Goal: Task Accomplishment & Management: Use online tool/utility

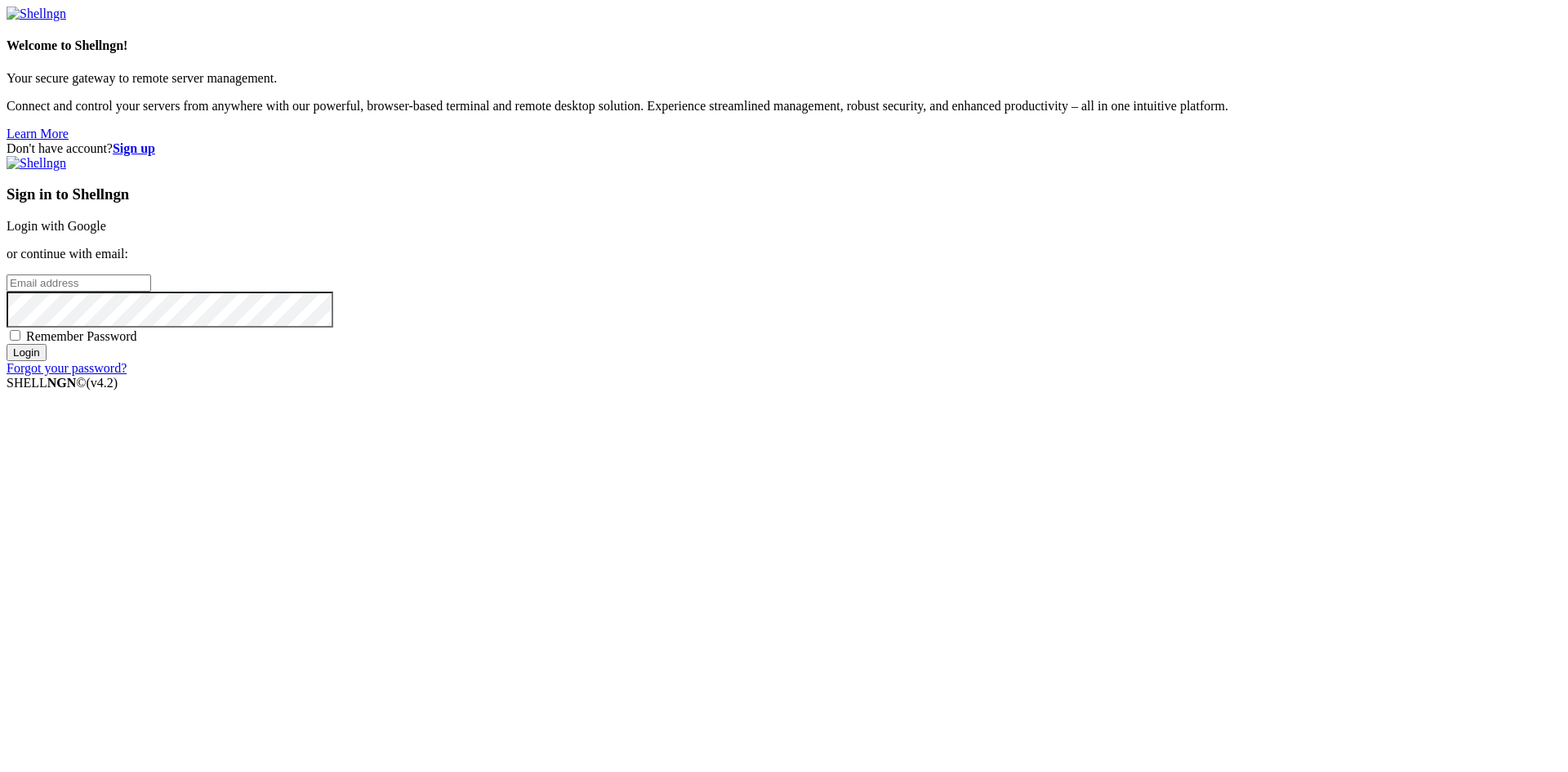
click at [106, 233] on link "Login with Google" at bounding box center [56, 226] width 99 height 13
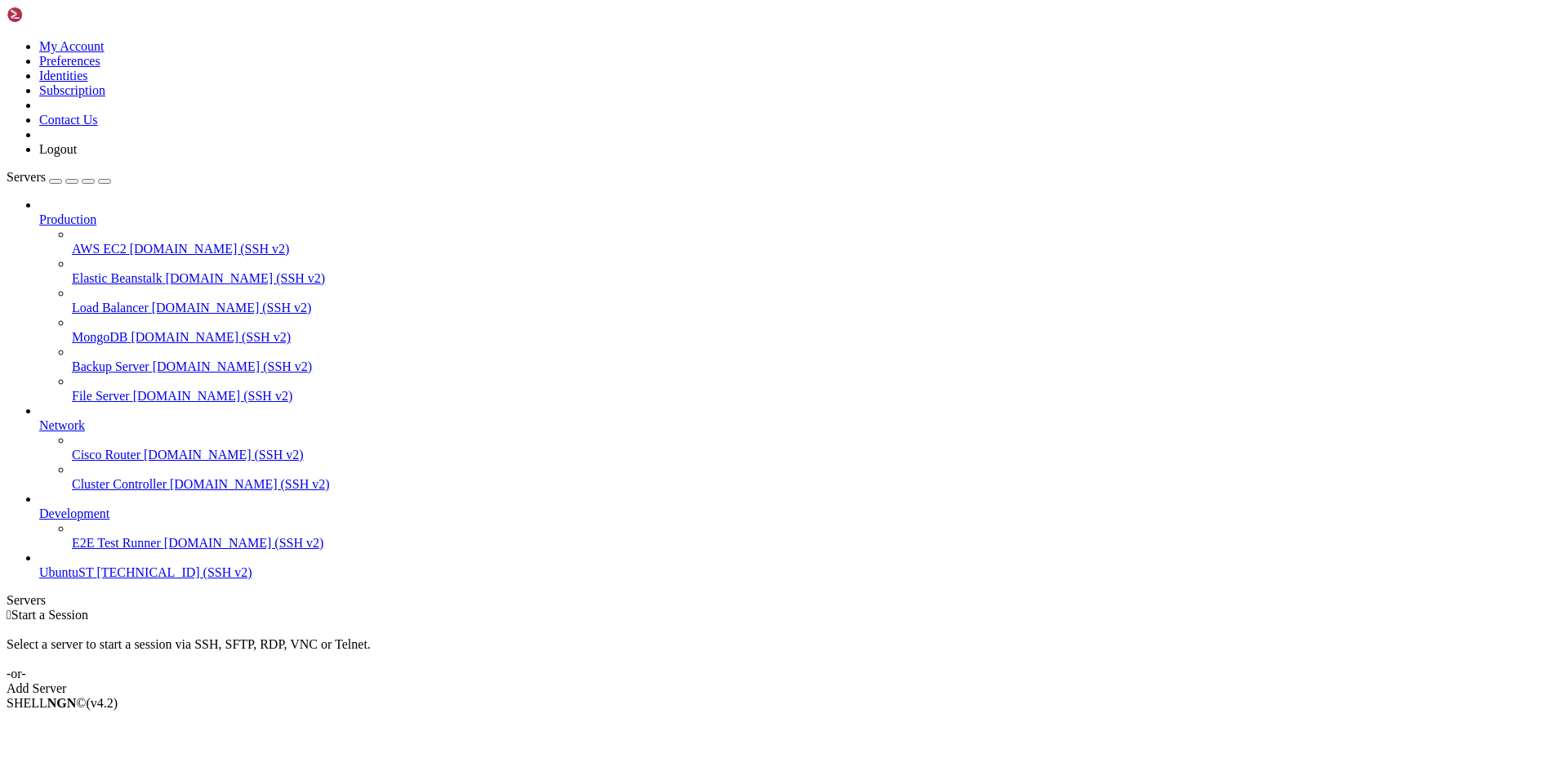
click at [873, 681] on div "Add Server" at bounding box center [784, 688] width 1555 height 14
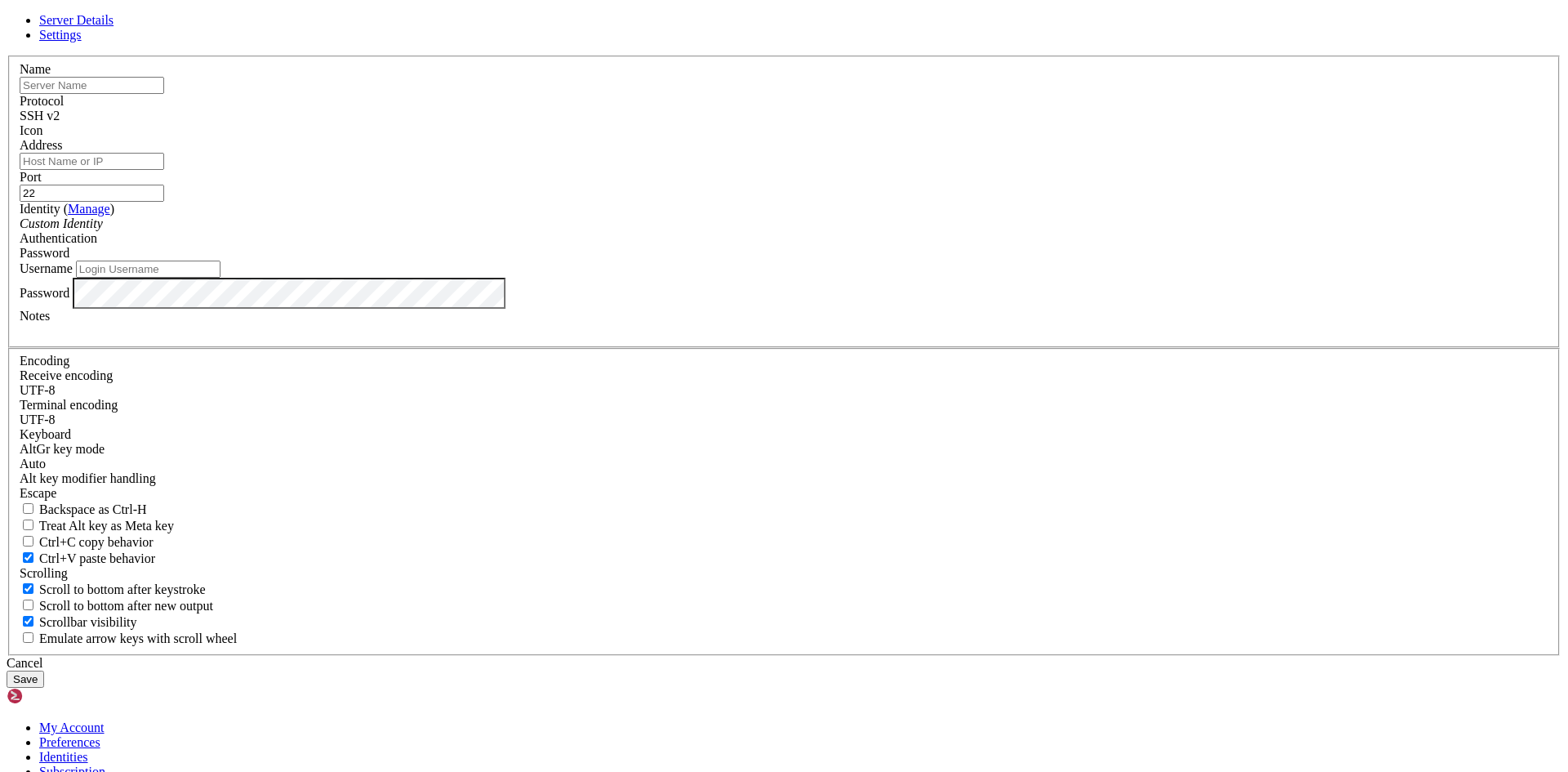
click at [164, 94] on input "text" at bounding box center [92, 85] width 145 height 17
type input "Ñ"
type input "A"
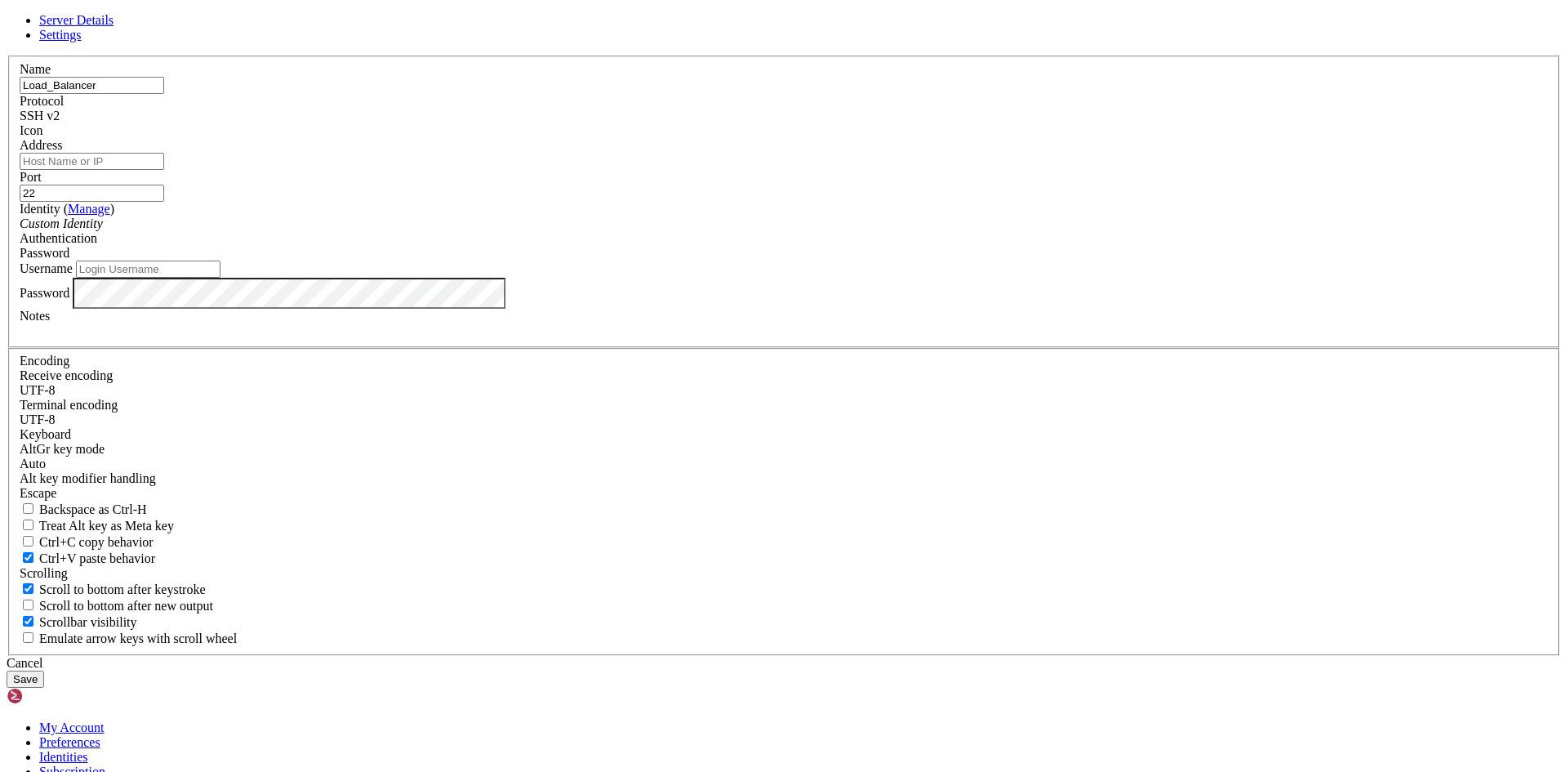
type input "Load_Balancer"
click at [164, 170] on input "Address" at bounding box center [92, 161] width 145 height 17
paste input "[TECHNICAL_ID] (IP_PUBLIC_ST)"
type input "[TECHNICAL_ID]"
click at [221, 277] on input "Username" at bounding box center [148, 269] width 145 height 17
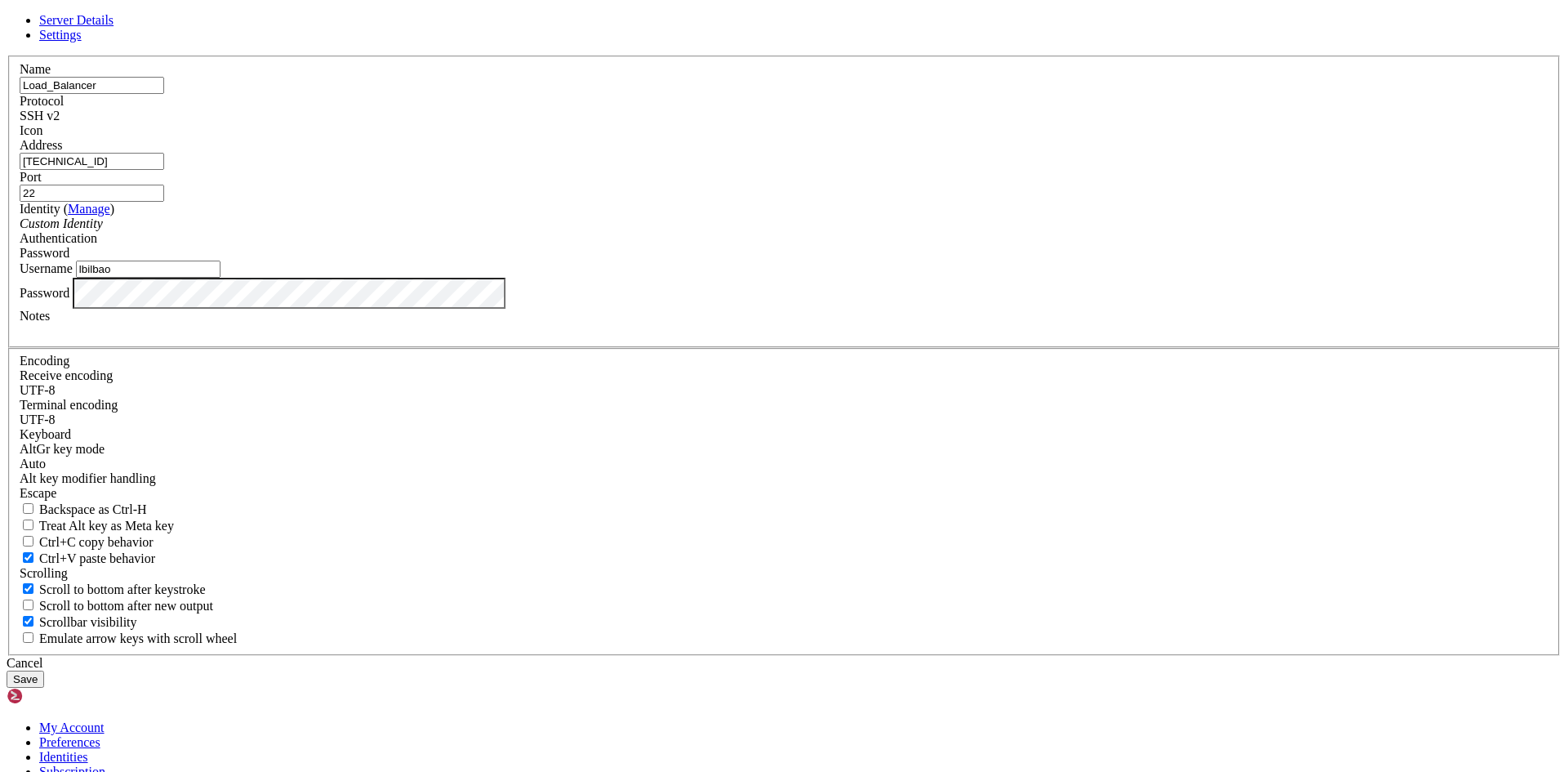
type input "lbilbao"
click at [72, 276] on label "Username" at bounding box center [45, 268] width 53 height 13
click at [221, 277] on input "lbilbao" at bounding box center [148, 269] width 145 height 17
click at [44, 671] on button "Save" at bounding box center [25, 679] width 38 height 17
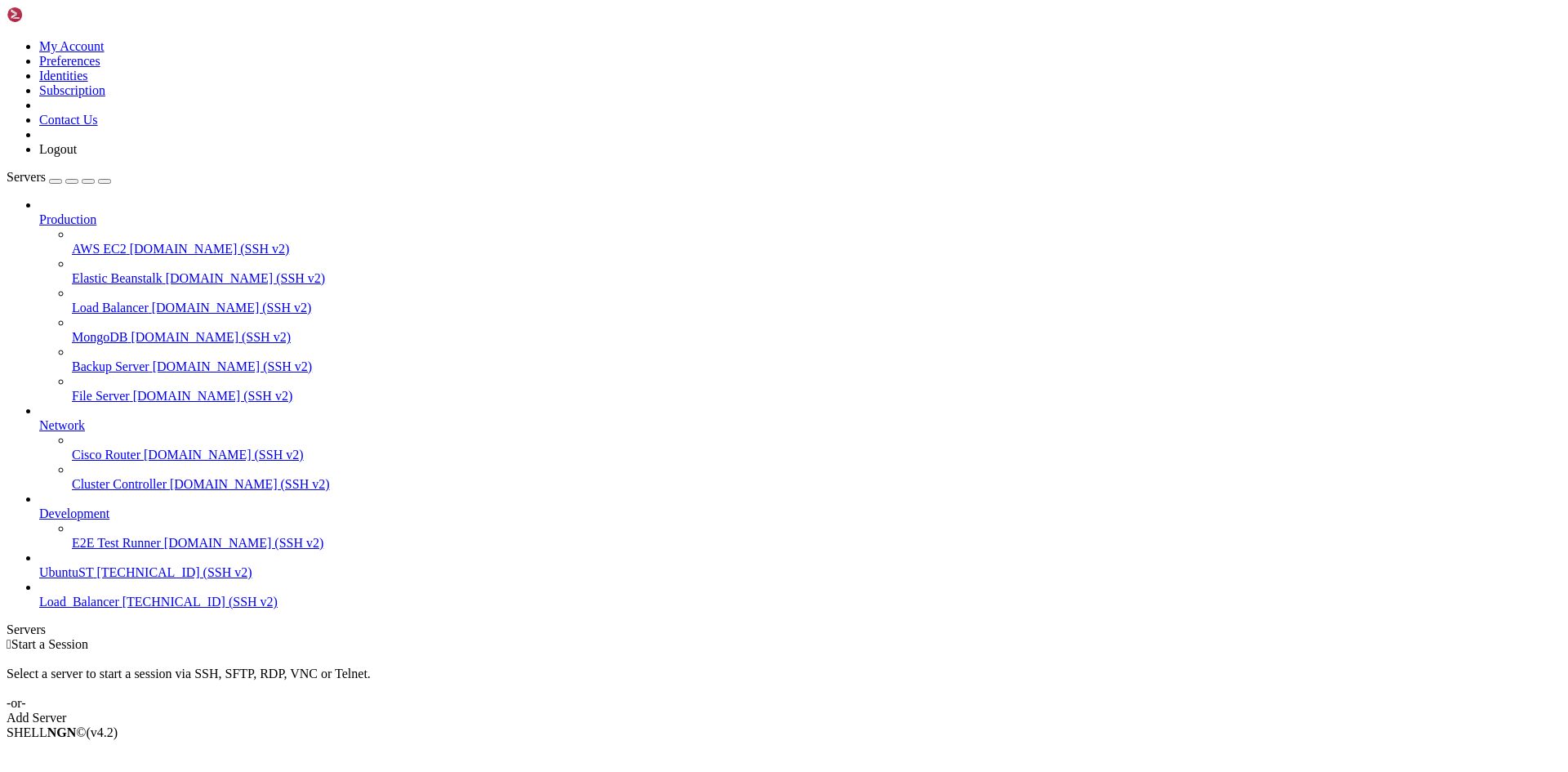
click at [94, 608] on span "Load_Balancer" at bounding box center [79, 601] width 80 height 13
click at [124, 608] on span "[TECHNICAL_ID] (SSH v2)" at bounding box center [200, 601] width 155 height 13
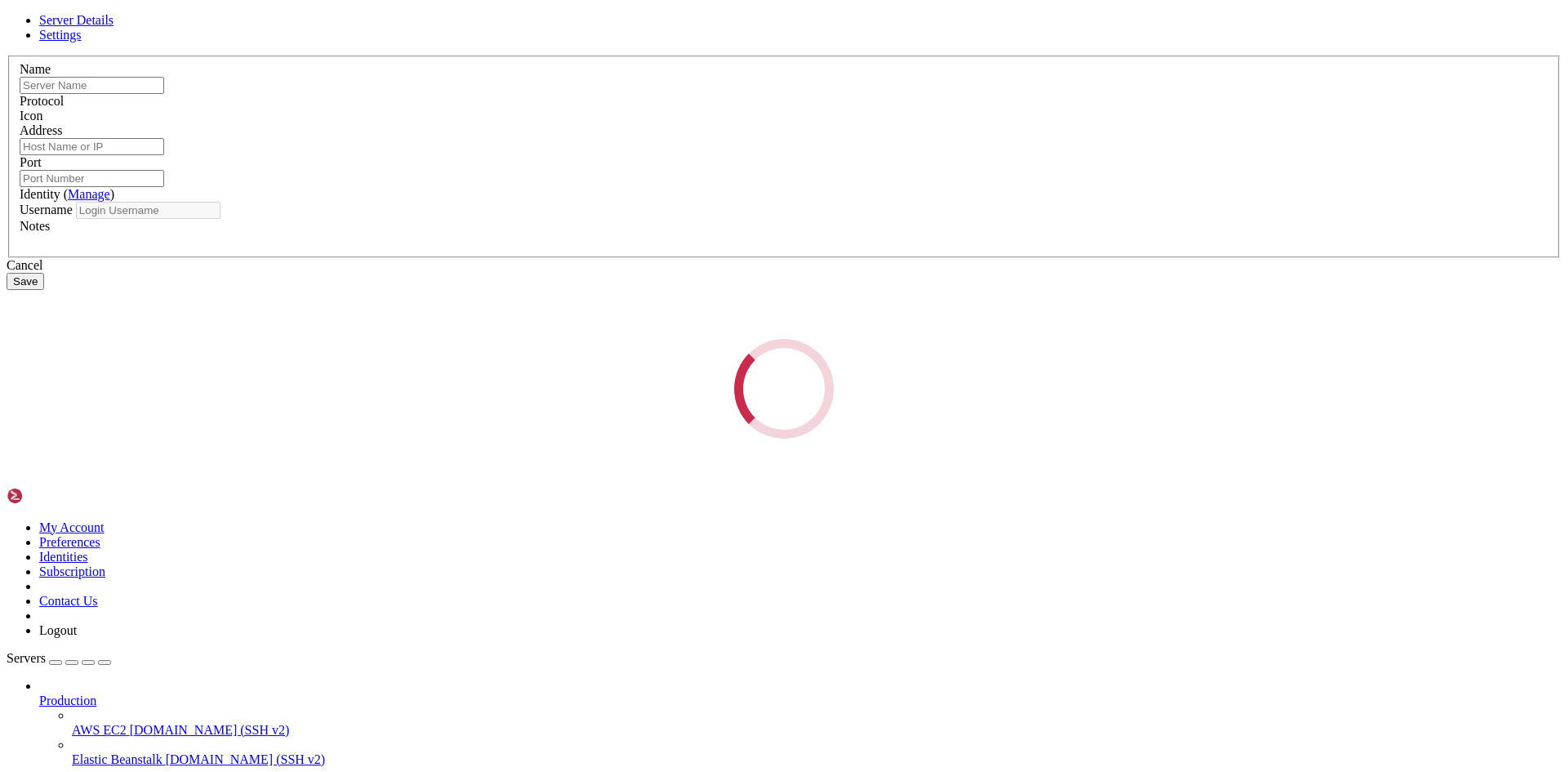
type input "Load_Balancer"
type input "[TECHNICAL_ID]"
type input "22"
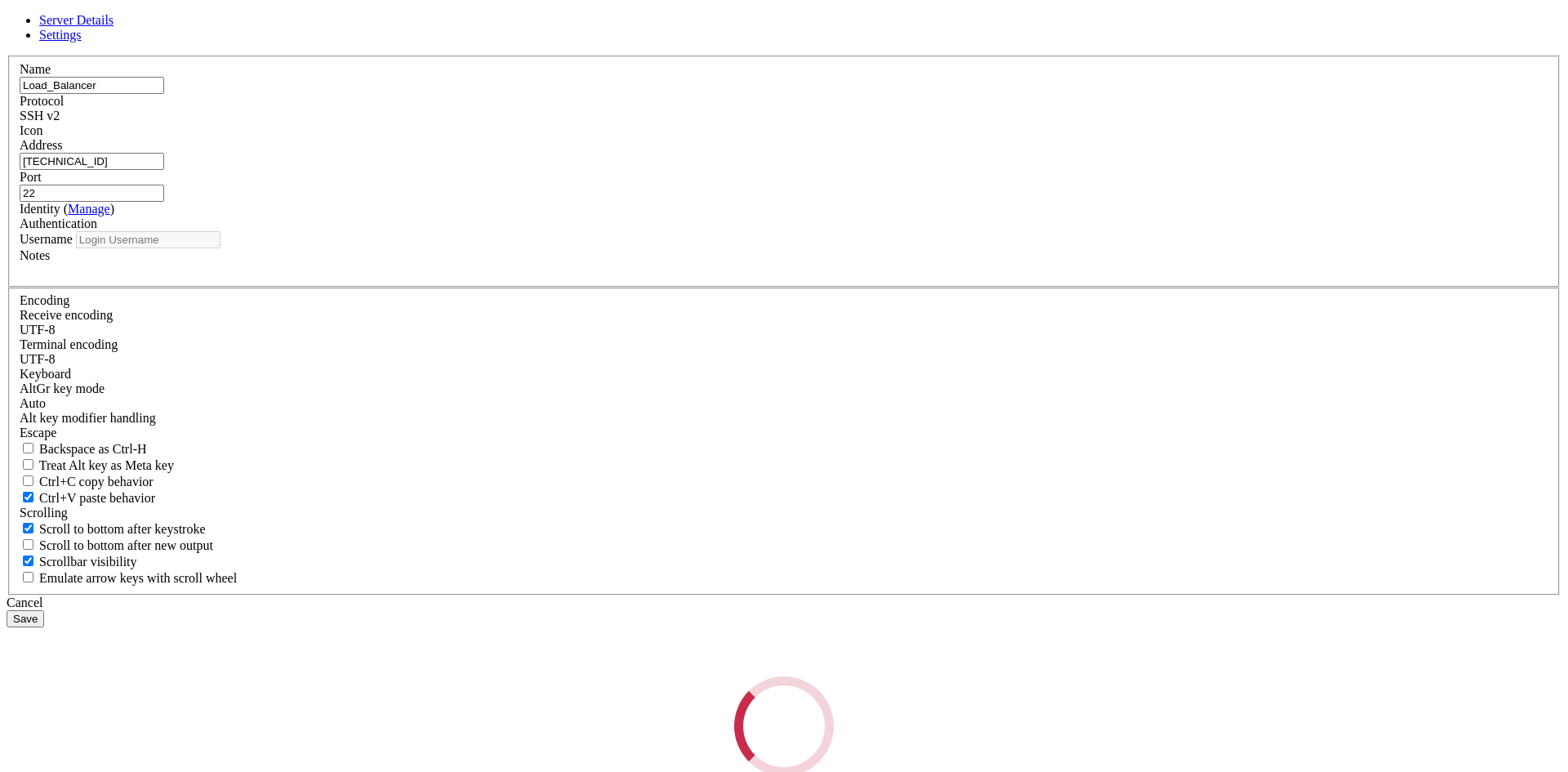
type input "lbilbao"
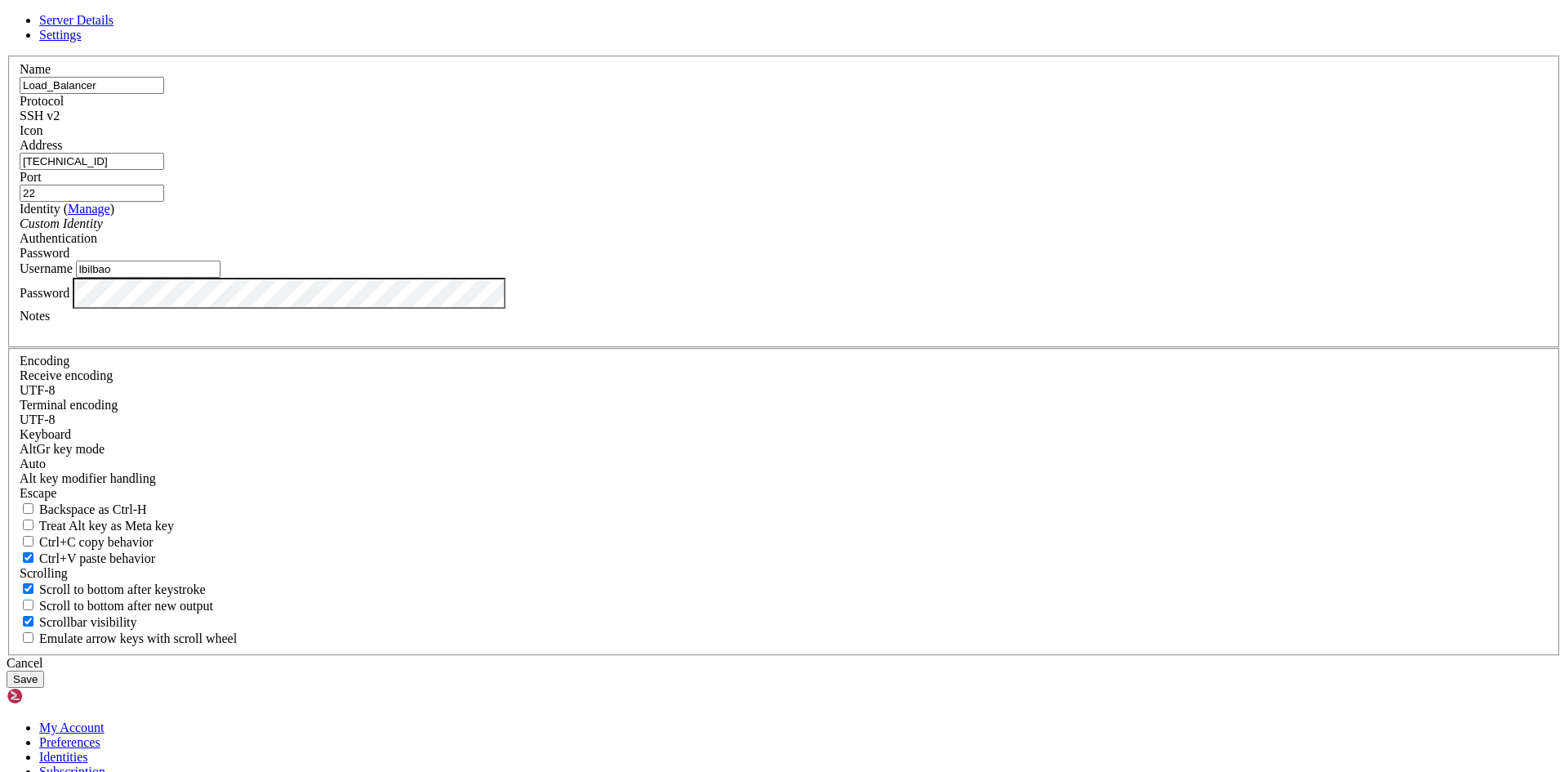
click at [251, 530] on div "Server Details Settings Name Load_Balancer Protocol SSH v2 Icon" at bounding box center [784, 351] width 1555 height 674
click at [44, 671] on button "Save" at bounding box center [25, 679] width 38 height 17
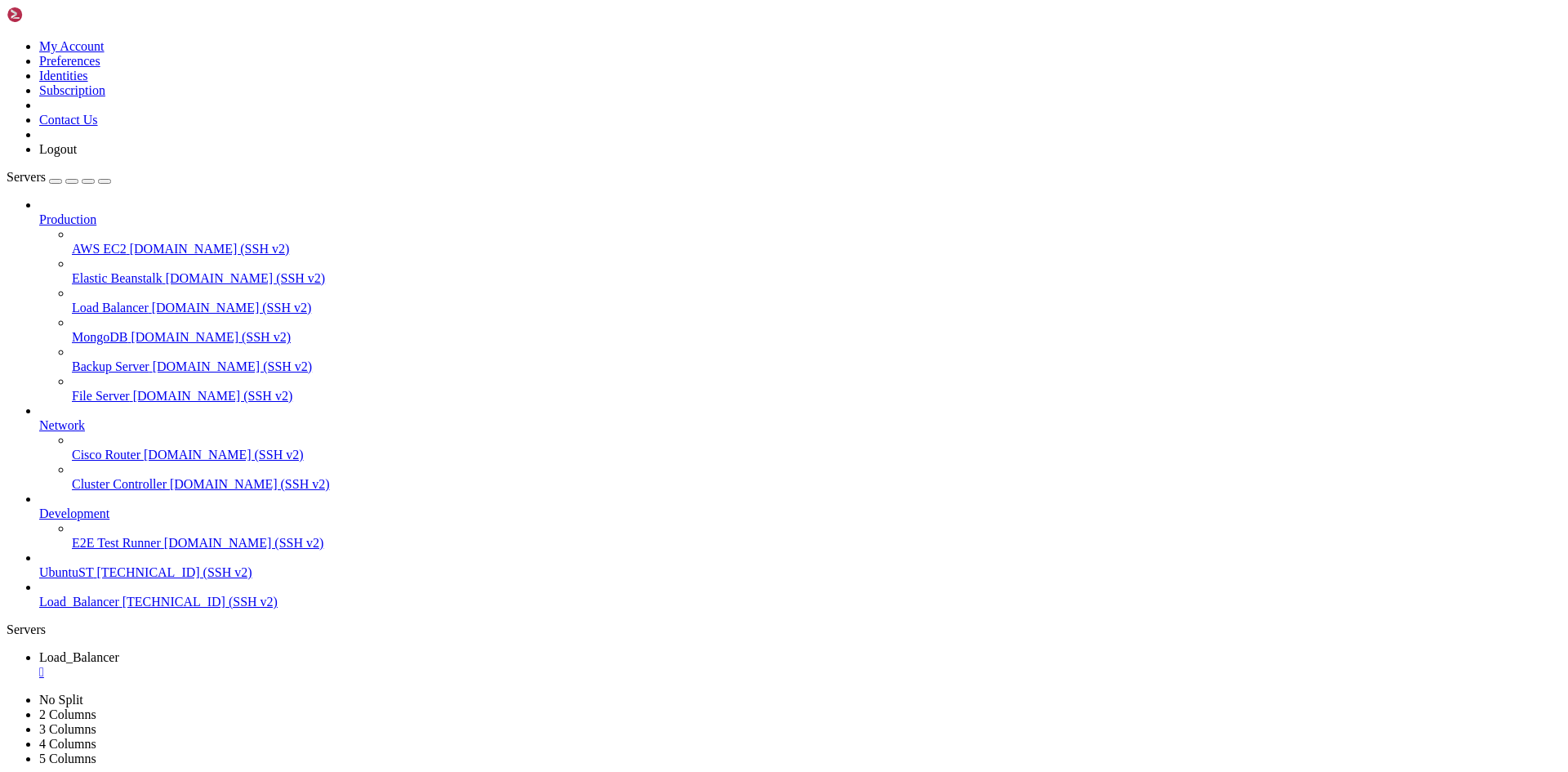
click at [113, 579] on span "[TECHNICAL_ID] (SSH v2)" at bounding box center [174, 572] width 155 height 13
click at [93, 579] on span "UbuntuST" at bounding box center [67, 572] width 54 height 13
click at [133, 579] on span "[TECHNICAL_ID] (SSH v2)" at bounding box center [174, 572] width 155 height 13
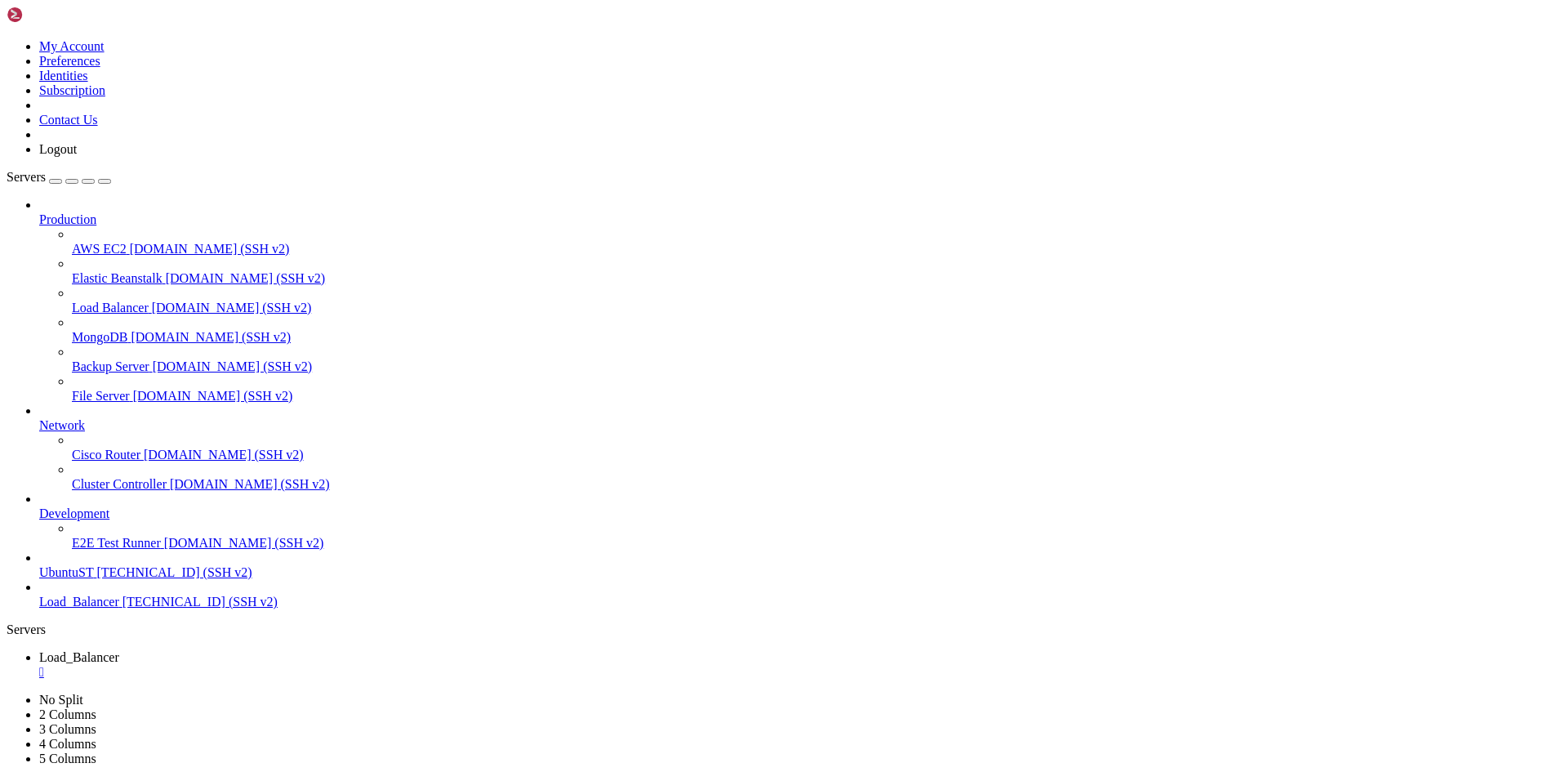
click at [133, 579] on span "[TECHNICAL_ID] (SSH v2)" at bounding box center [174, 572] width 155 height 13
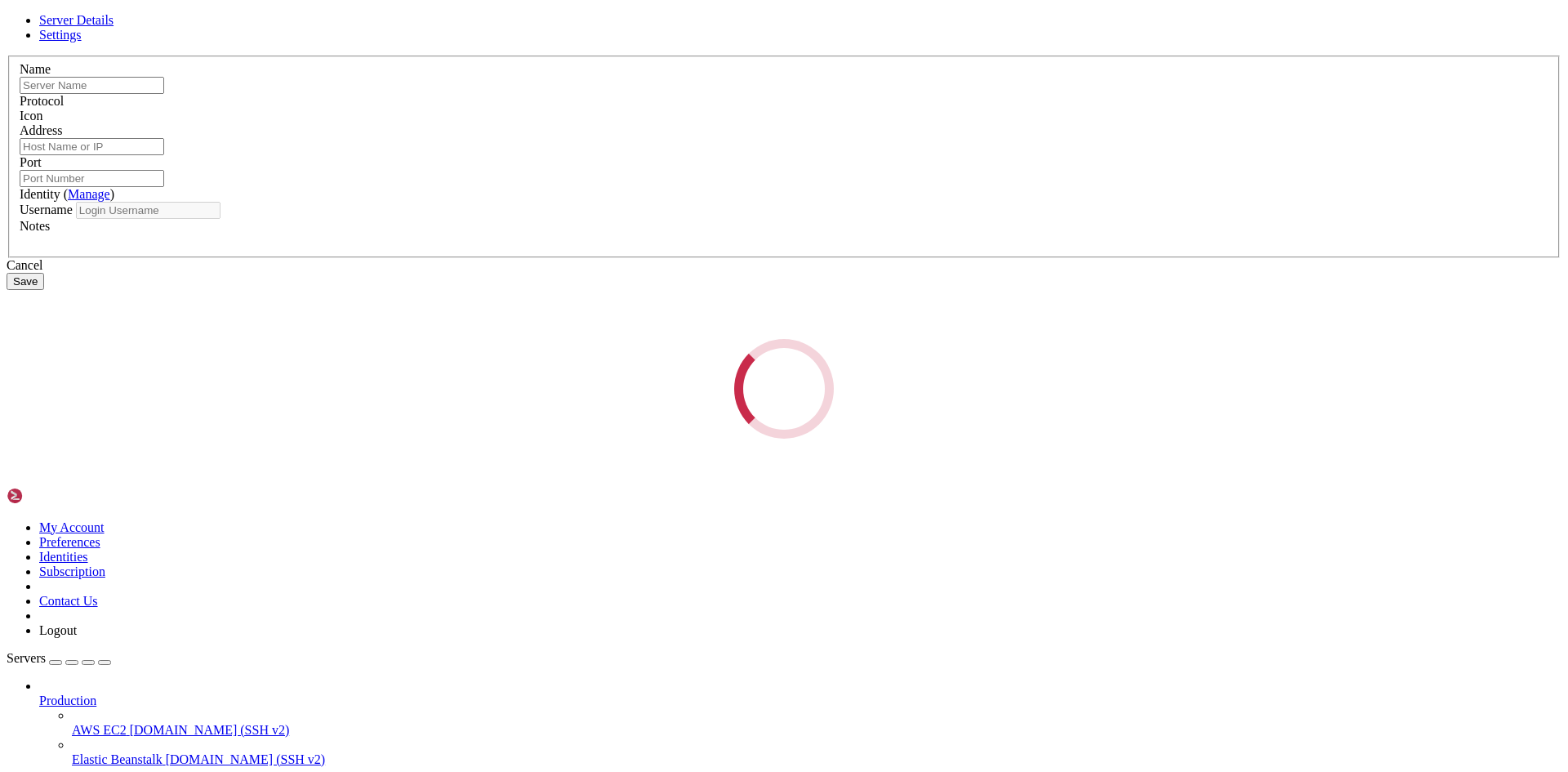
type input "UbuntuST"
type input "[TECHNICAL_ID]"
type input "22"
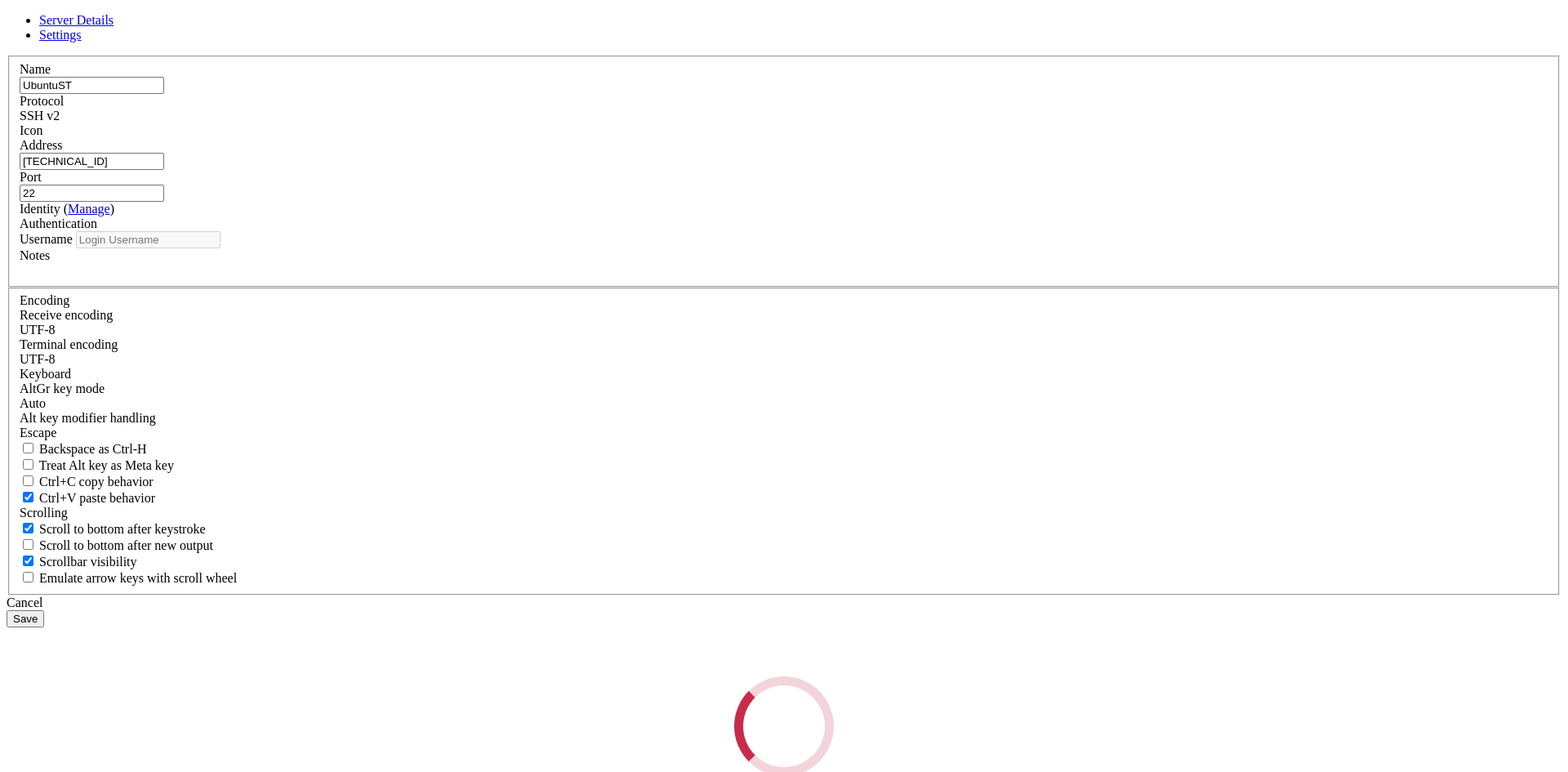
type input "lbilbao"
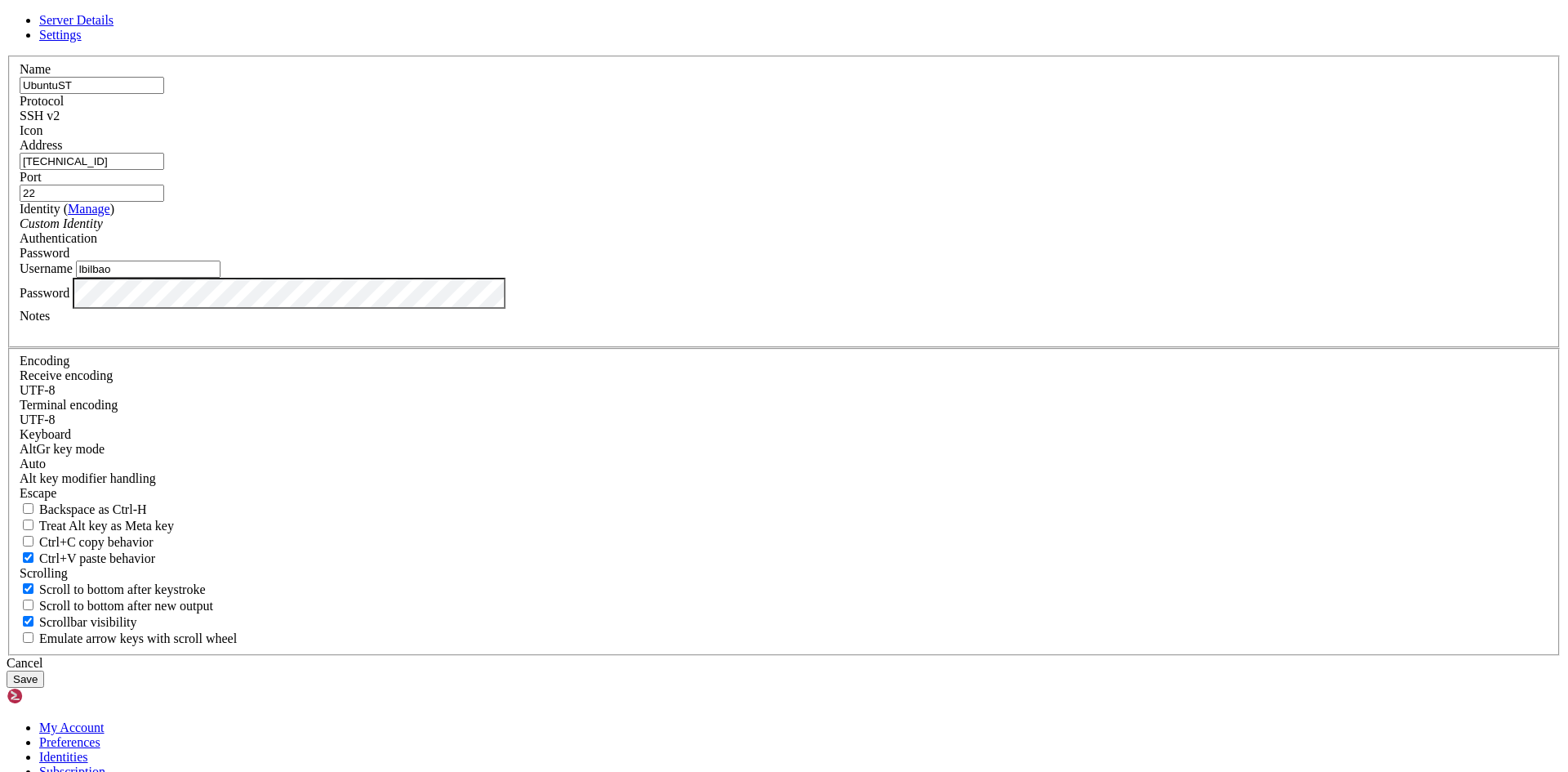
click at [164, 170] on input "[TECHNICAL_ID]" at bounding box center [92, 161] width 145 height 17
paste input "[TECHNICAL_ID]"
type input "[TECHNICAL_ID]"
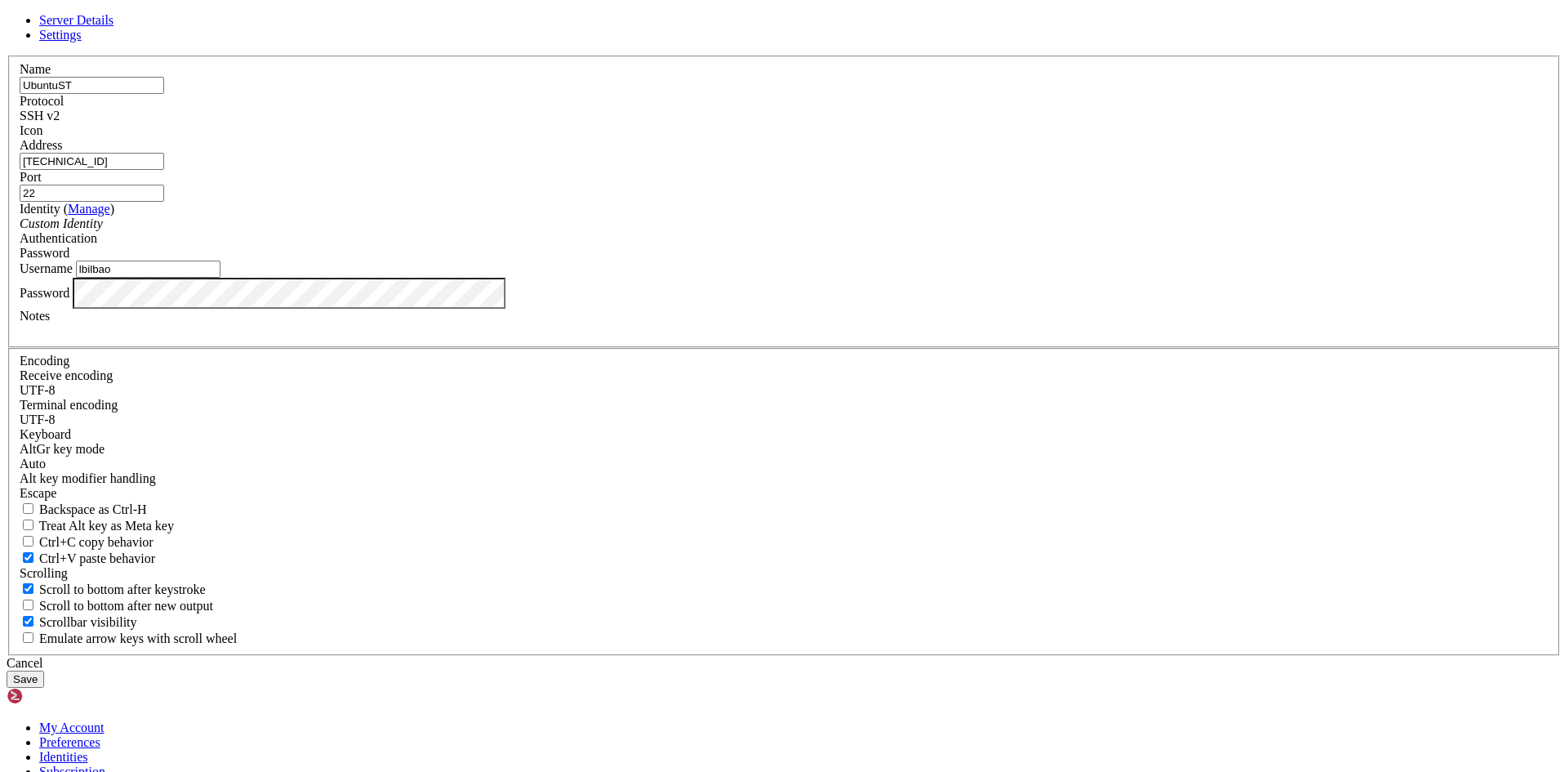
click at [44, 671] on button "Save" at bounding box center [25, 679] width 38 height 17
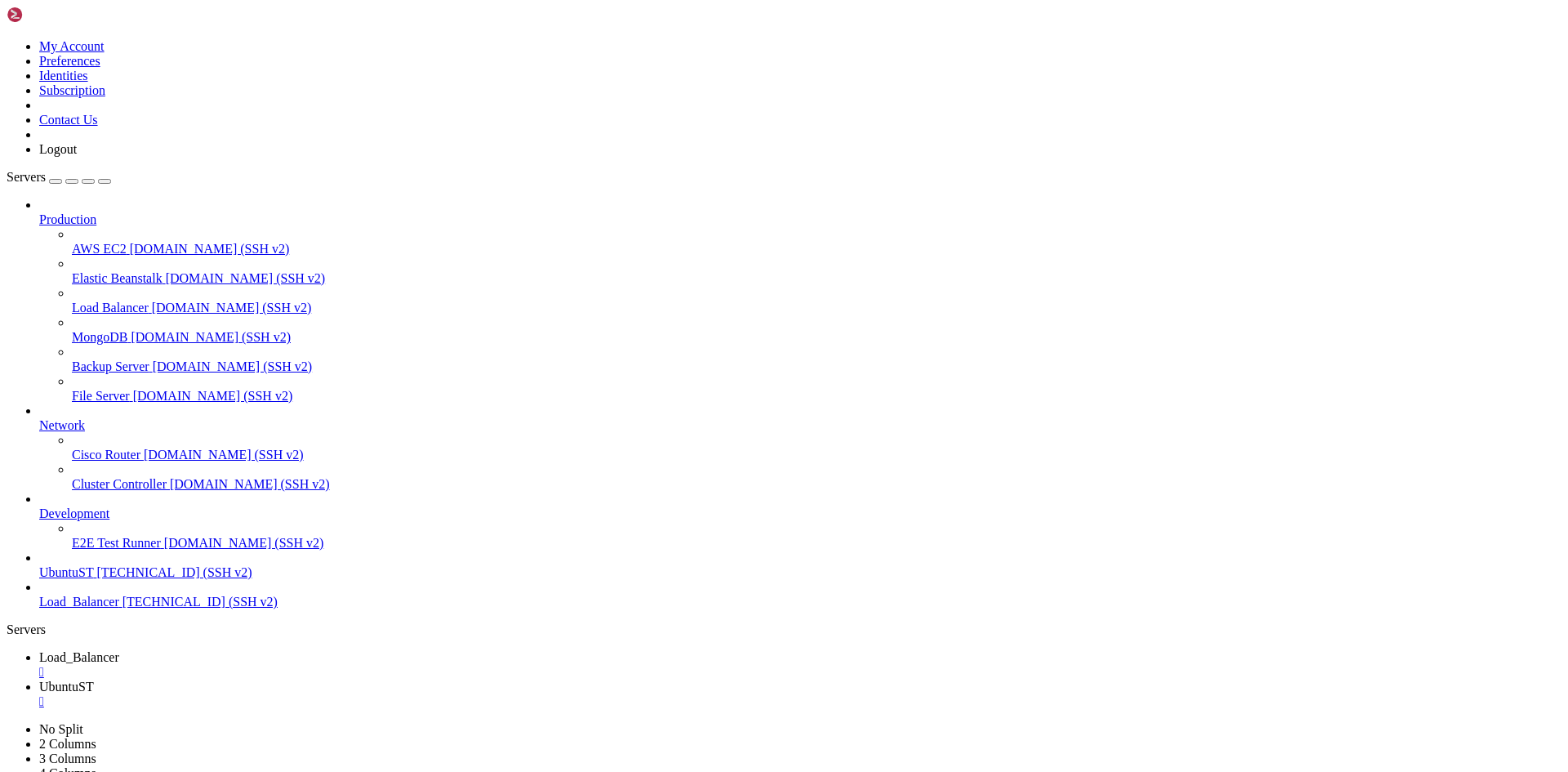
click at [117, 608] on span "Load_Balancer" at bounding box center [79, 601] width 80 height 13
click at [93, 579] on span "UbuntuST" at bounding box center [67, 572] width 54 height 13
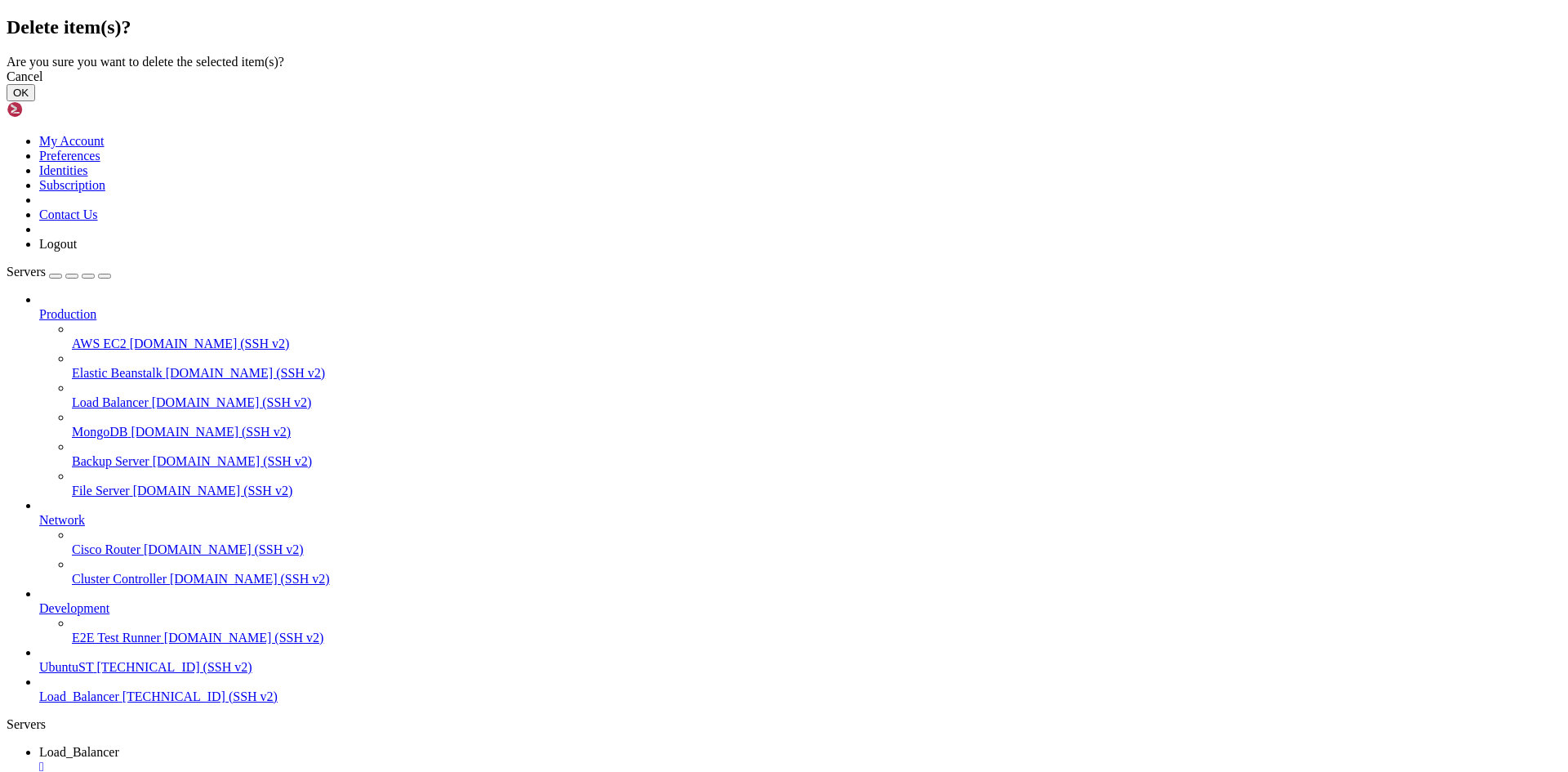
click at [35, 101] on button "OK" at bounding box center [21, 93] width 29 height 17
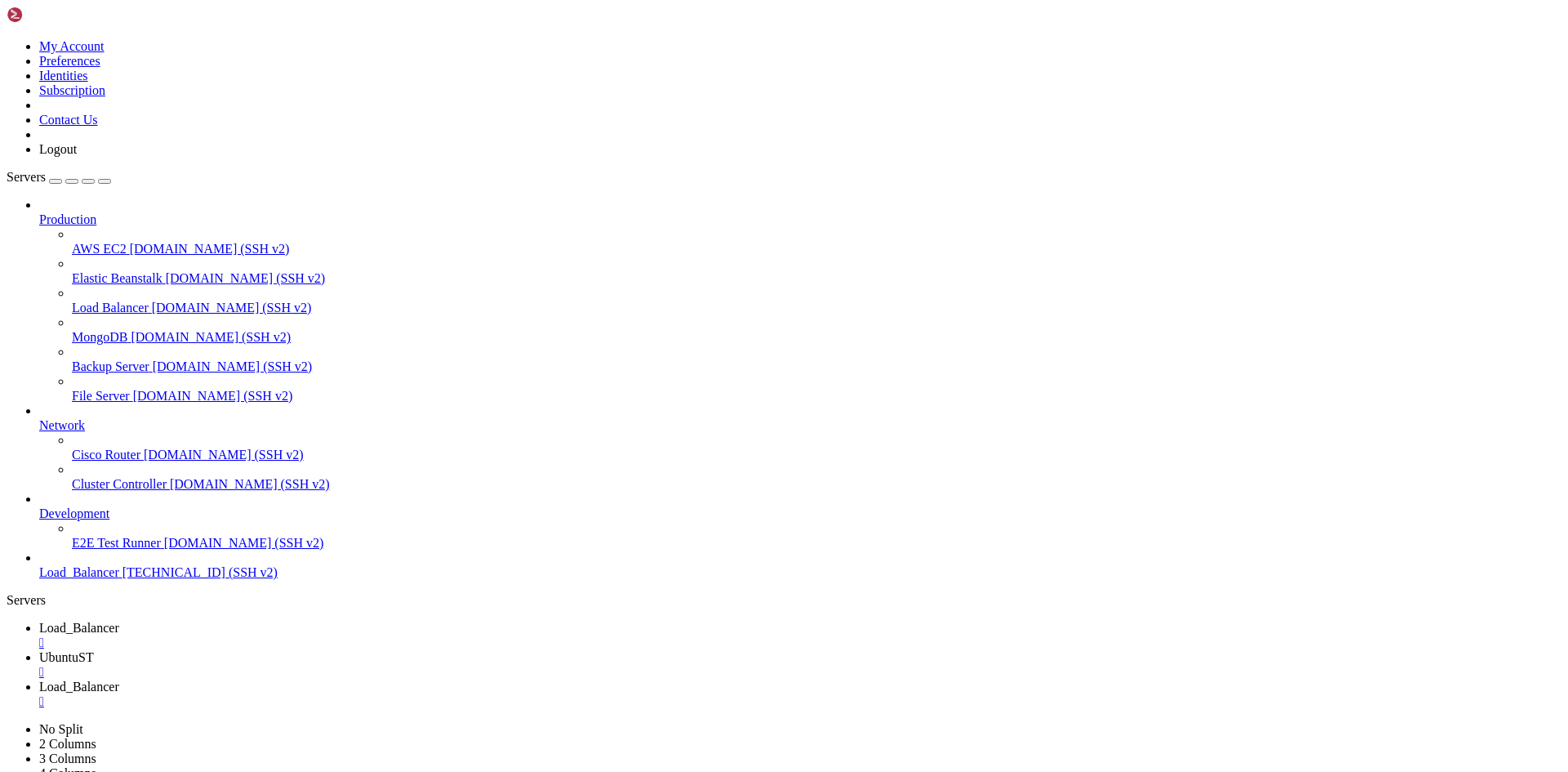
click at [122, 579] on span "[TECHNICAL_ID] (SSH v2)" at bounding box center [200, 572] width 155 height 13
click at [94, 650] on span "UbuntuST" at bounding box center [67, 657] width 55 height 13
click at [436, 665] on div "" at bounding box center [800, 672] width 1522 height 14
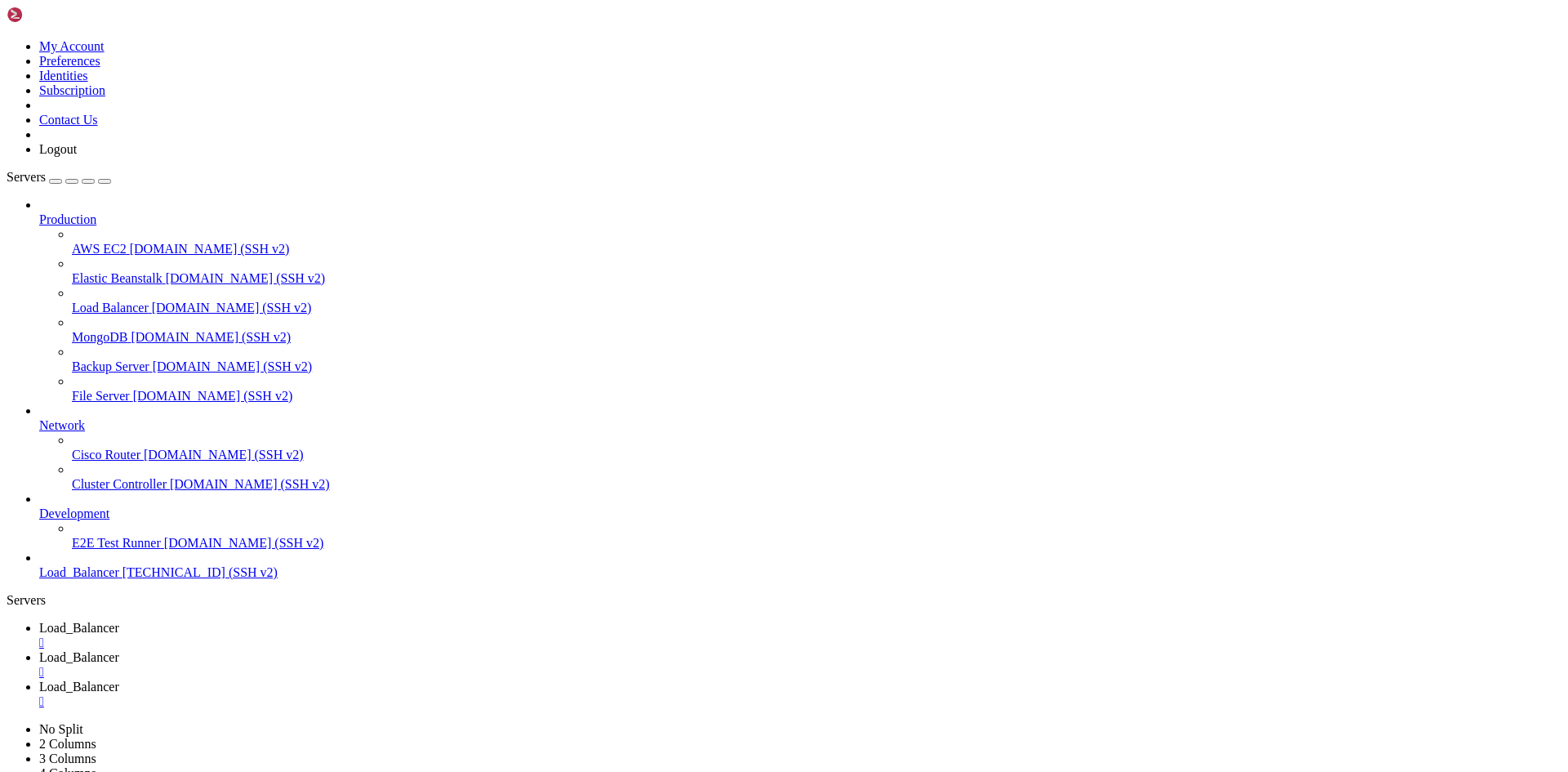
click at [467, 665] on div "" at bounding box center [800, 672] width 1522 height 14
click at [327, 635] on div "" at bounding box center [800, 642] width 1522 height 14
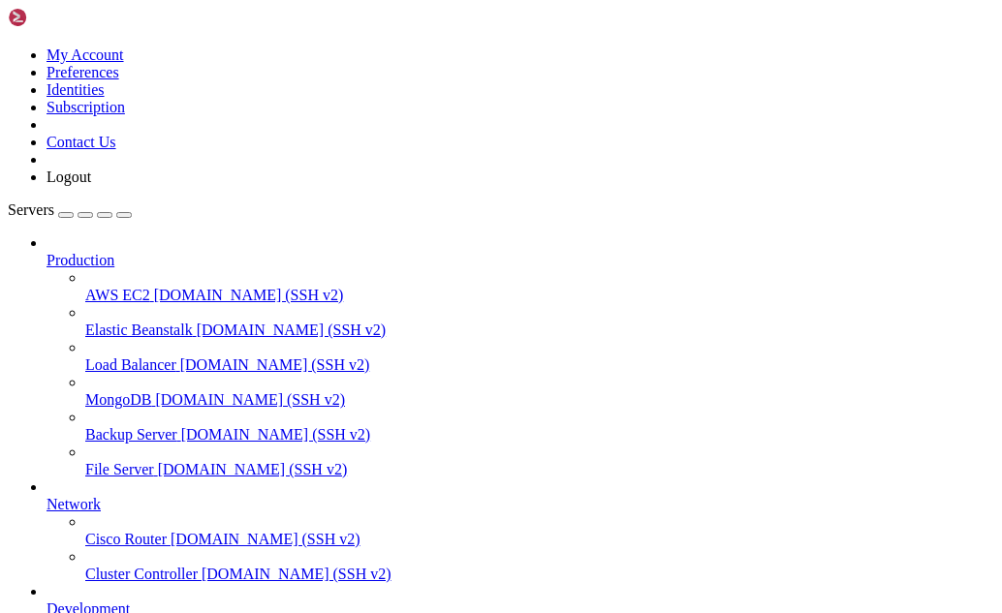
scroll to position [49, 0]
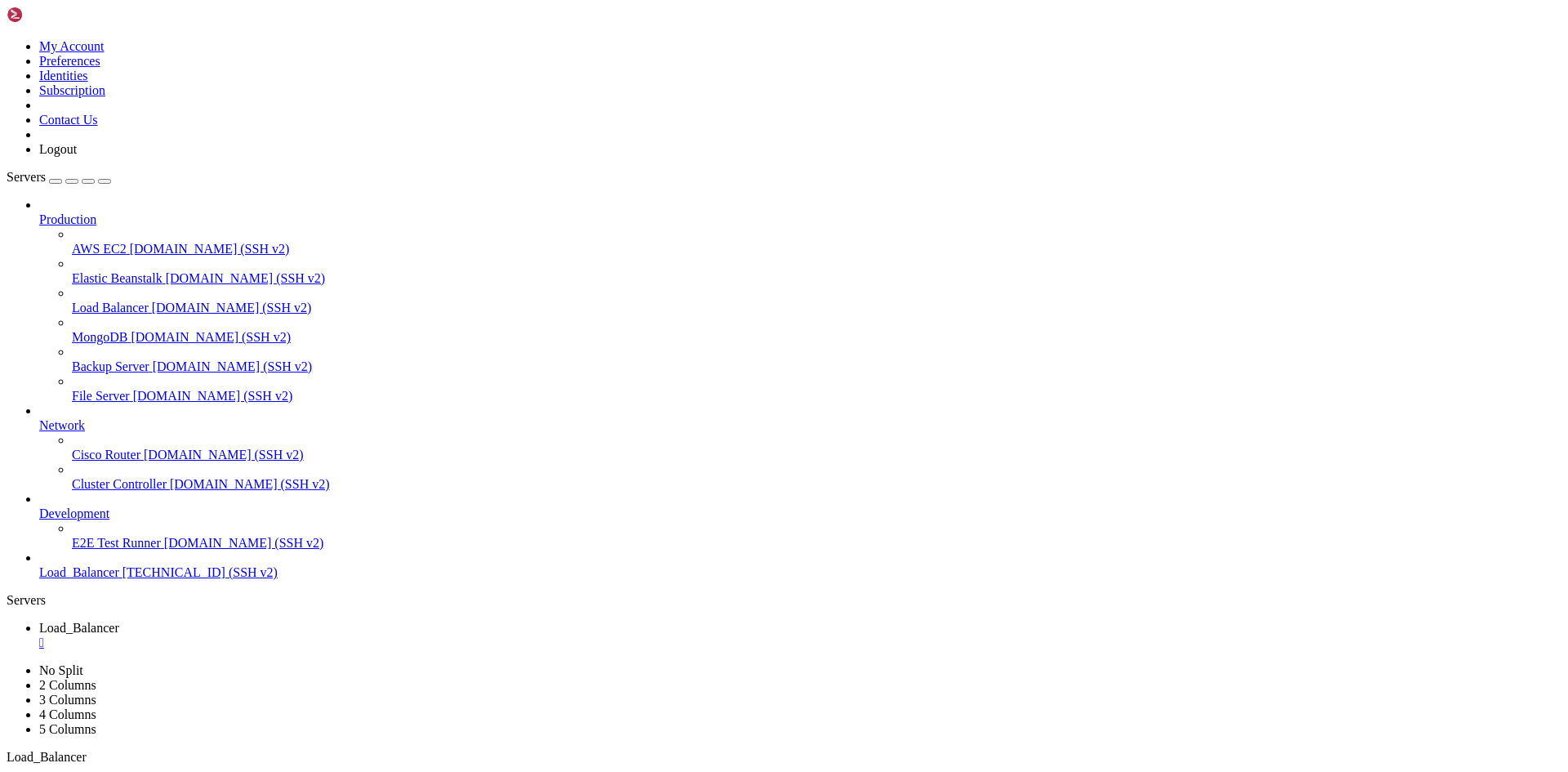
scroll to position [6373, 0]
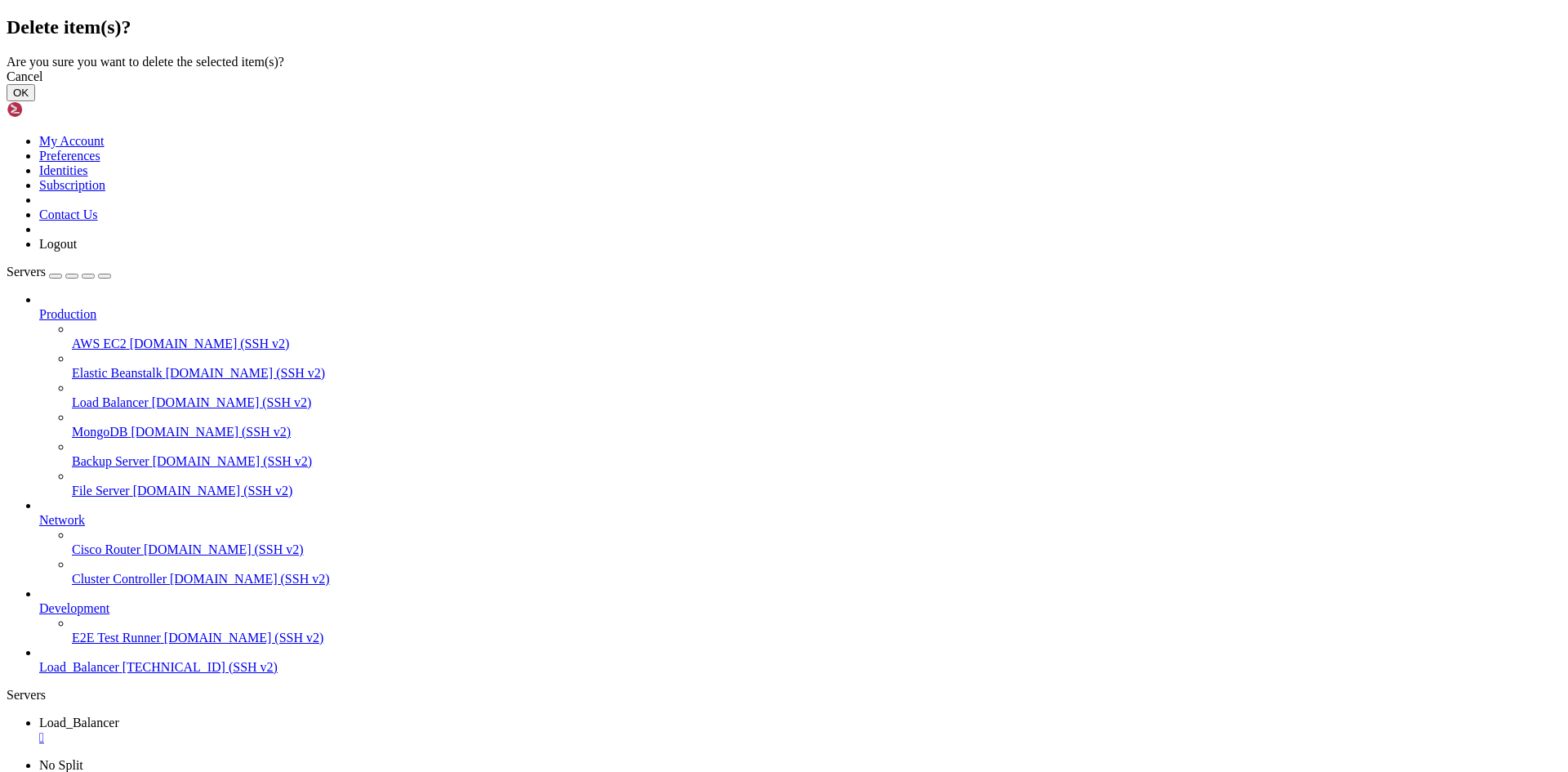
click at [35, 101] on button "OK" at bounding box center [21, 93] width 29 height 17
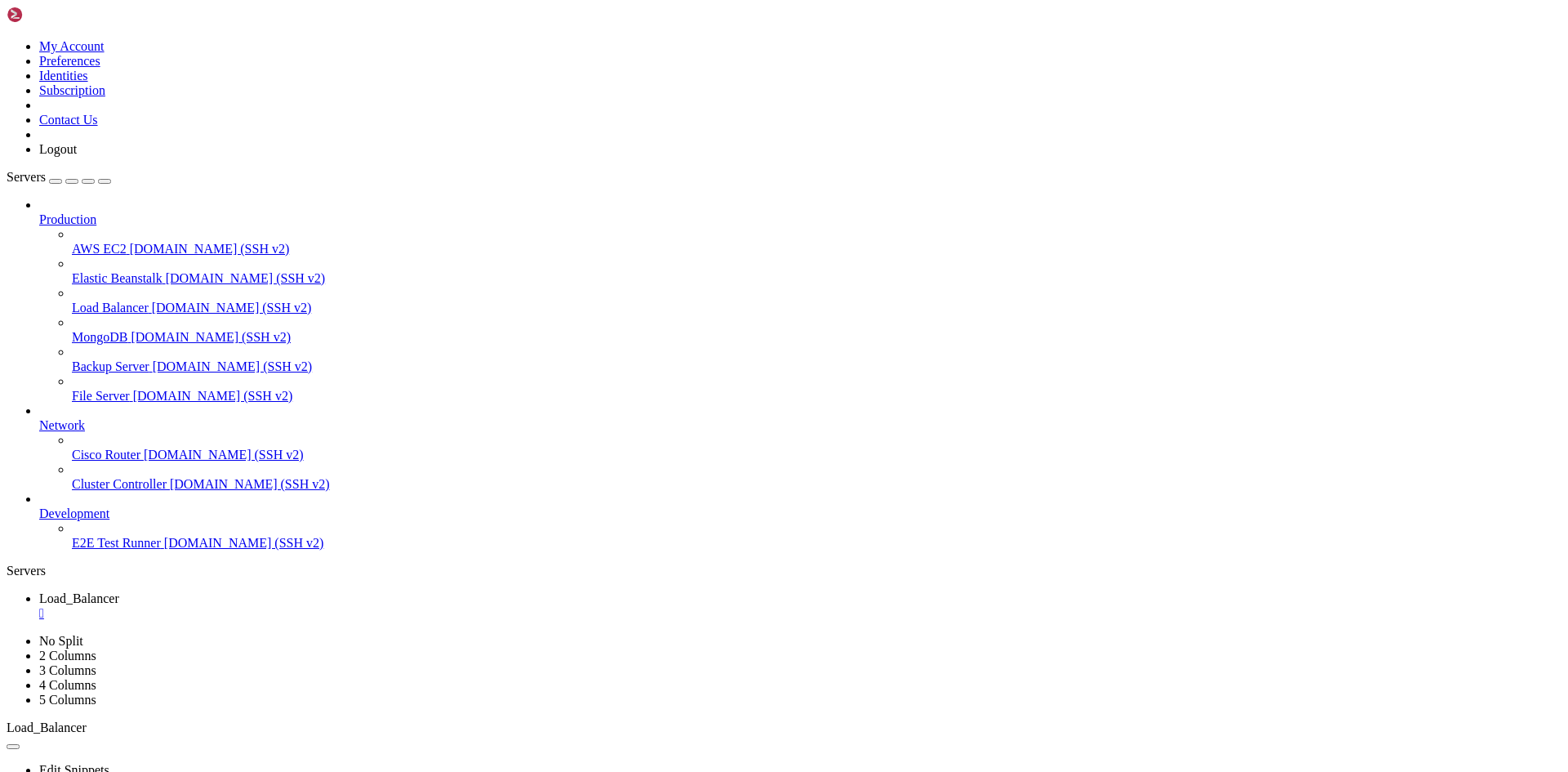
click at [330, 606] on div "" at bounding box center [800, 613] width 1522 height 14
